Goal: Task Accomplishment & Management: Use online tool/utility

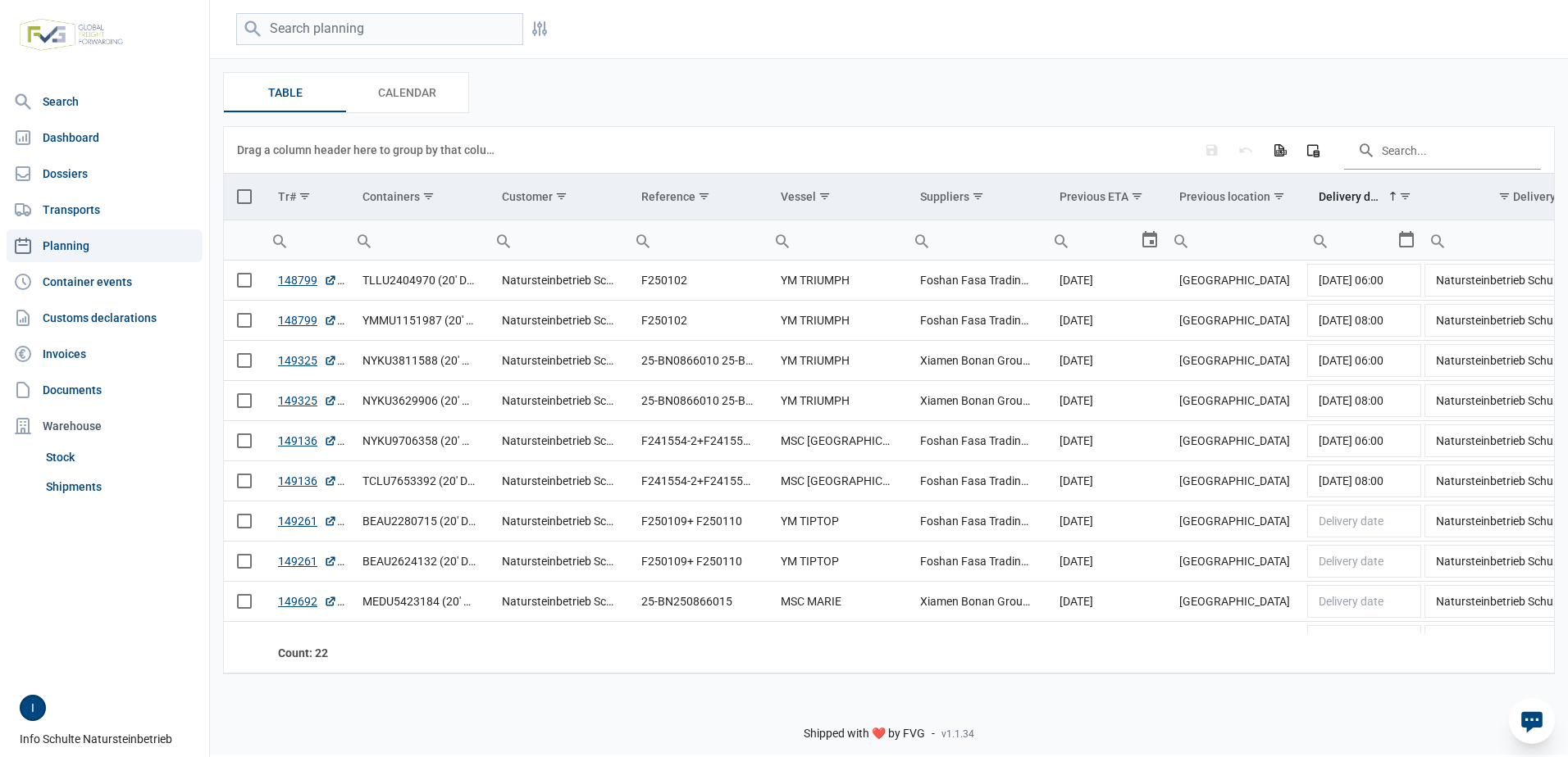
click at [59, 244] on link "Planning" at bounding box center [105, 246] width 196 height 33
click at [1323, 287] on span "[DATE] 06:00" at bounding box center [1351, 280] width 65 height 14
click at [1413, 278] on div "Select" at bounding box center [1413, 280] width 19 height 40
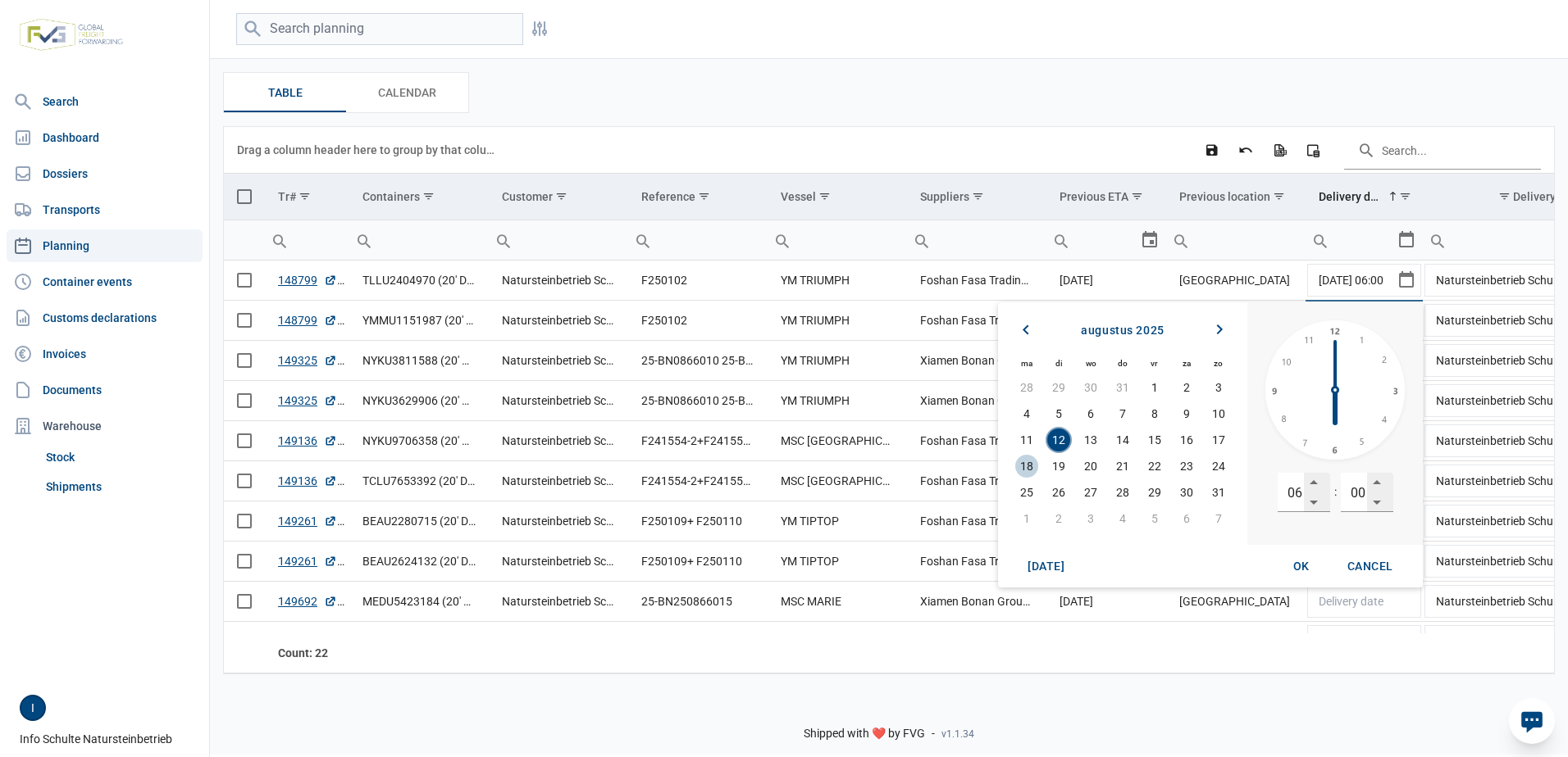
click at [1039, 464] on td "18" at bounding box center [1026, 466] width 32 height 26
click at [1312, 567] on div "OK" at bounding box center [1301, 566] width 52 height 29
type input "[DATE] 06:00"
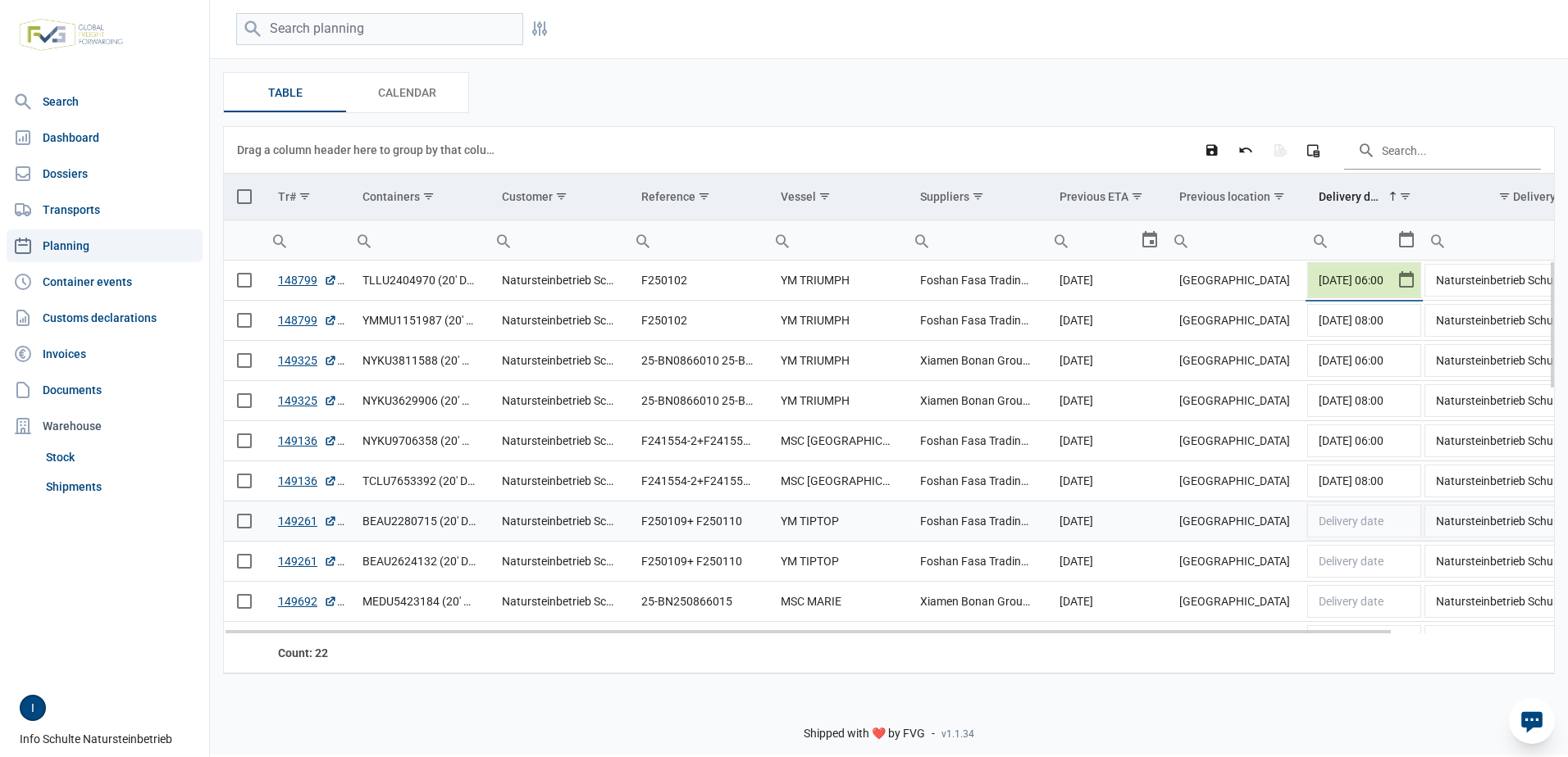
click at [1218, 501] on td "[GEOGRAPHIC_DATA]" at bounding box center [1235, 481] width 140 height 40
click at [1538, 722] on icon at bounding box center [1531, 723] width 21 height 21
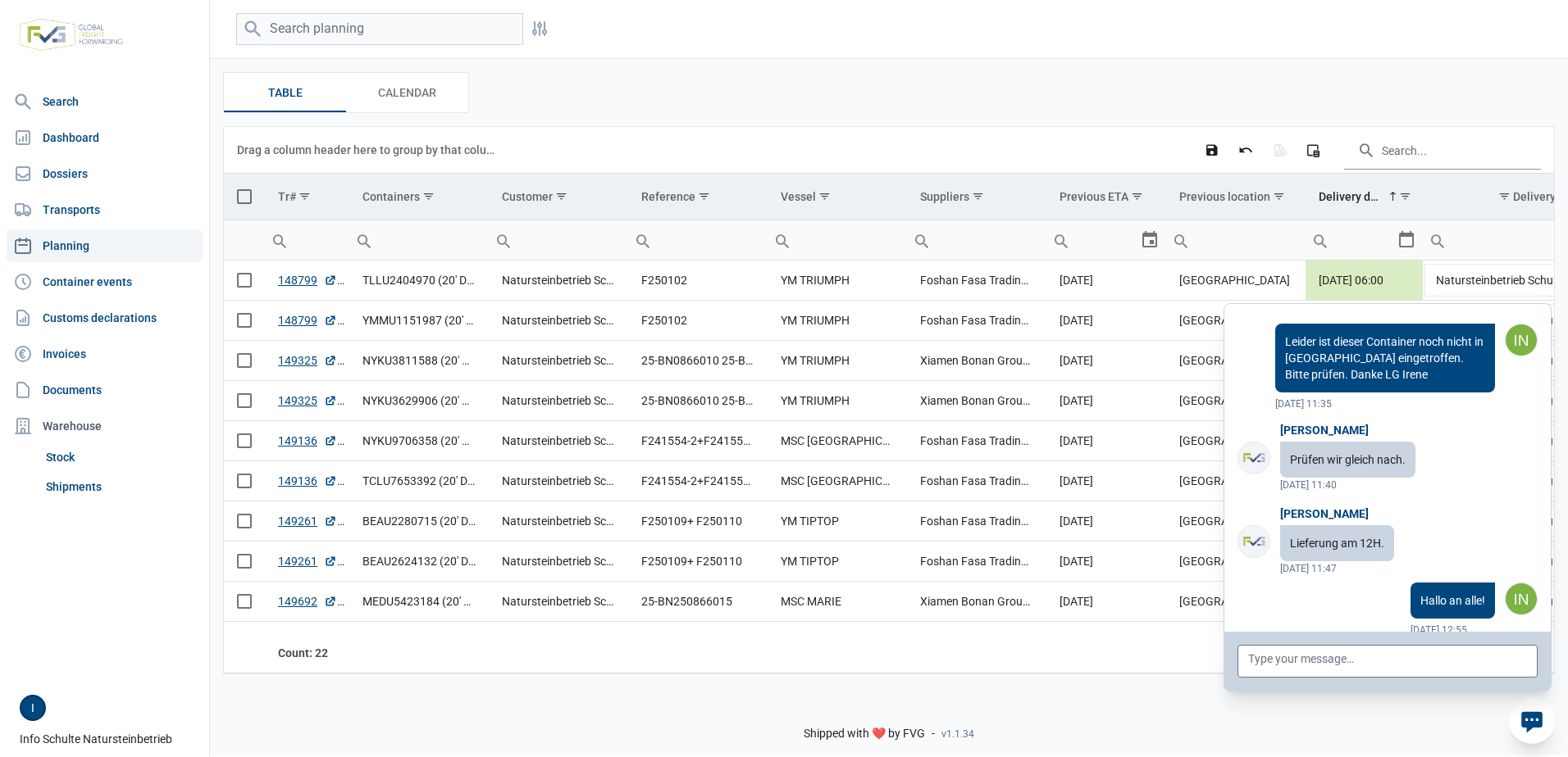
scroll to position [5683, 0]
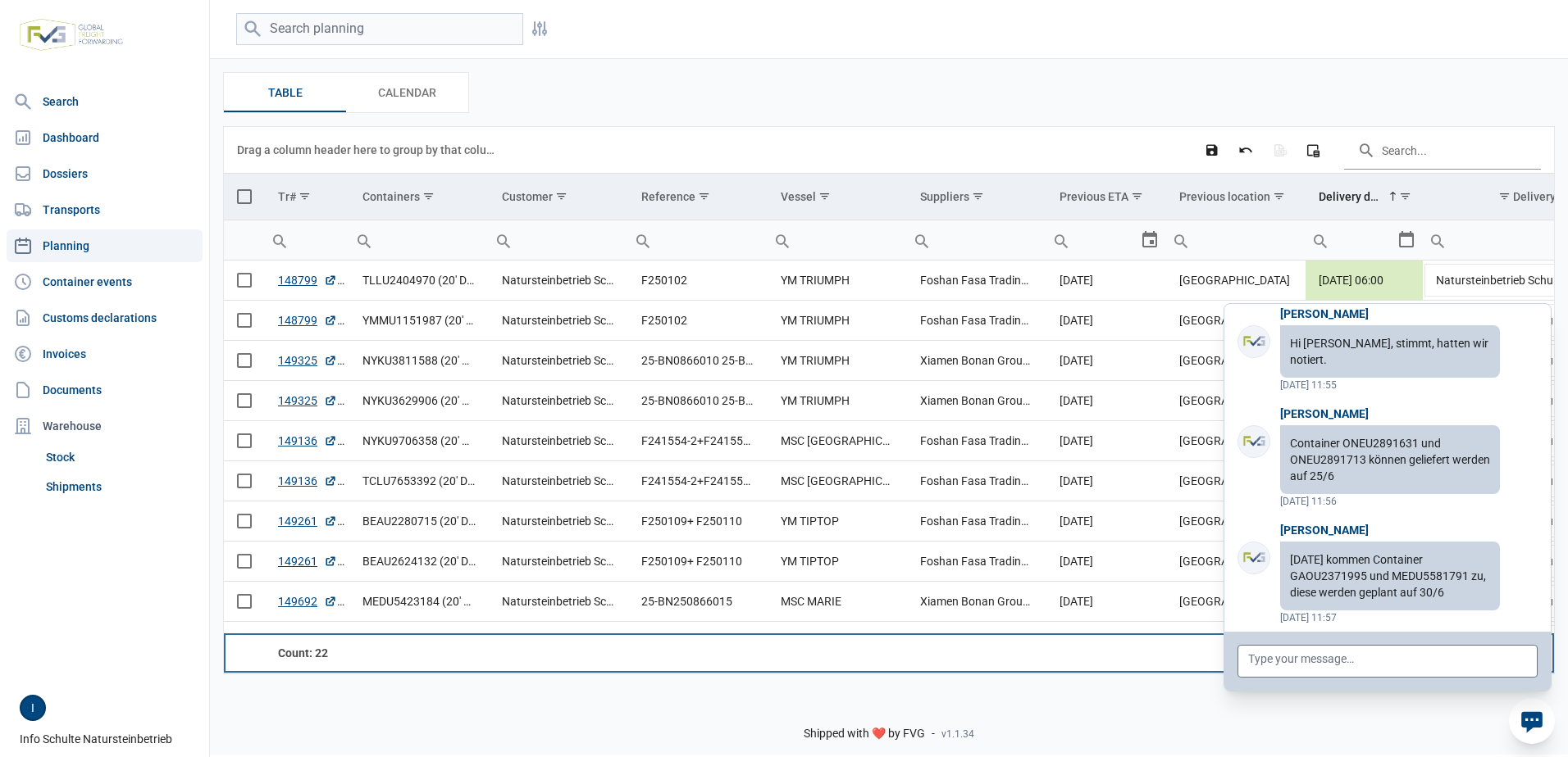
click at [493, 667] on td "Data grid with 22 rows and 11 columns" at bounding box center [559, 653] width 140 height 40
